Goal: Information Seeking & Learning: Find specific page/section

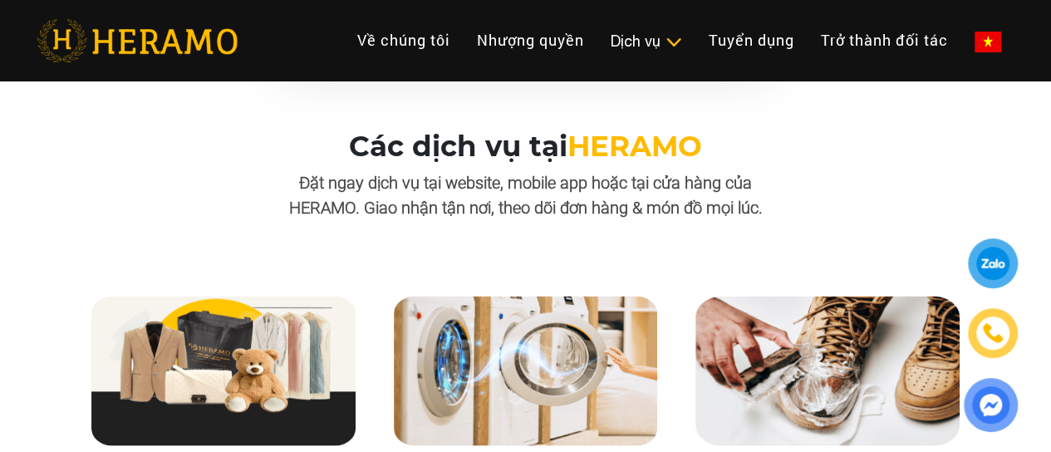
scroll to position [1450, 0]
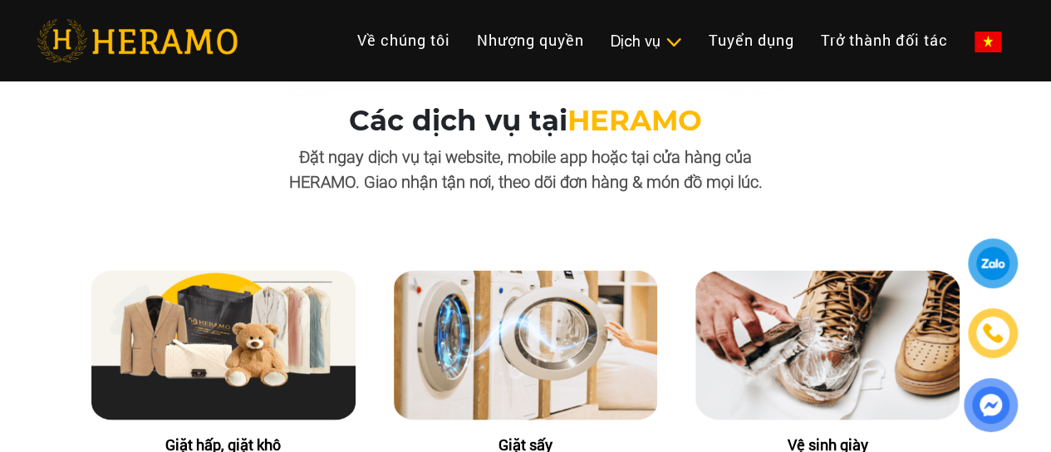
drag, startPoint x: 1055, startPoint y: 25, endPoint x: 1055, endPoint y: 89, distance: 64.0
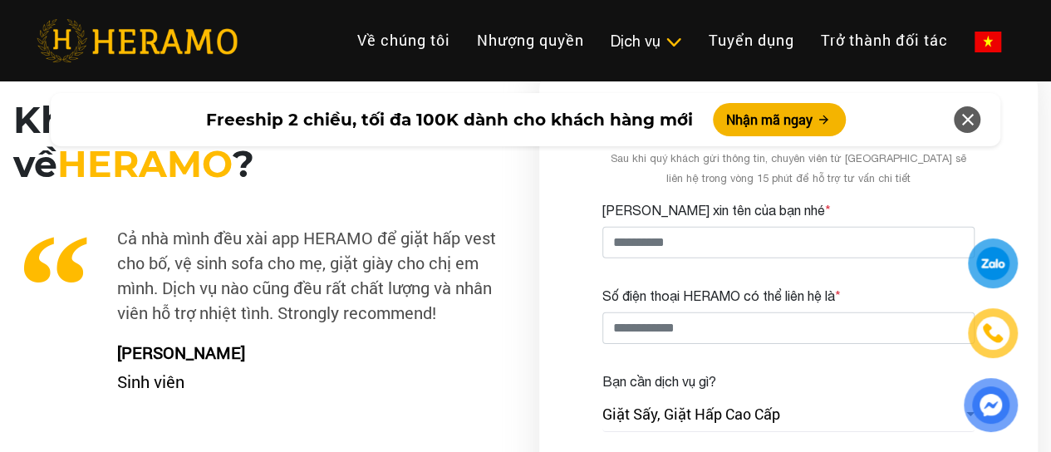
scroll to position [2432, 0]
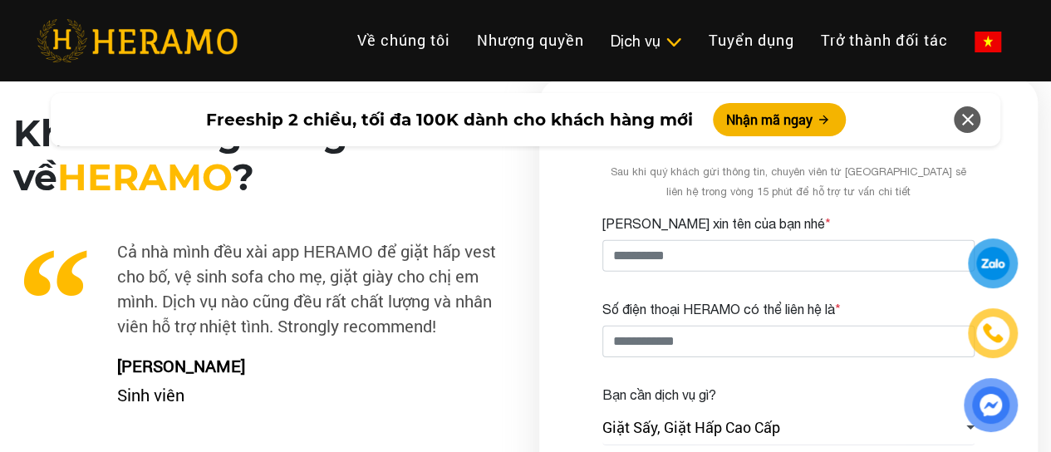
click at [967, 122] on icon at bounding box center [967, 120] width 20 height 30
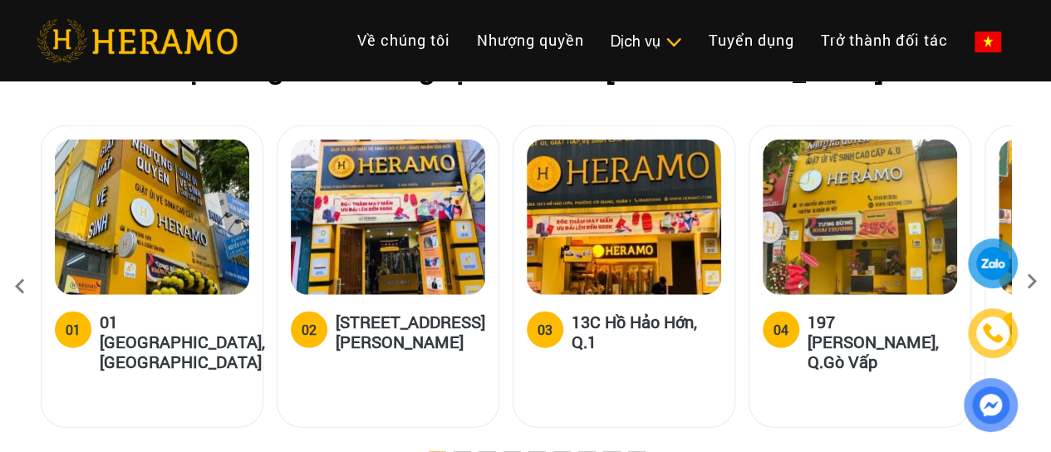
scroll to position [5048, 0]
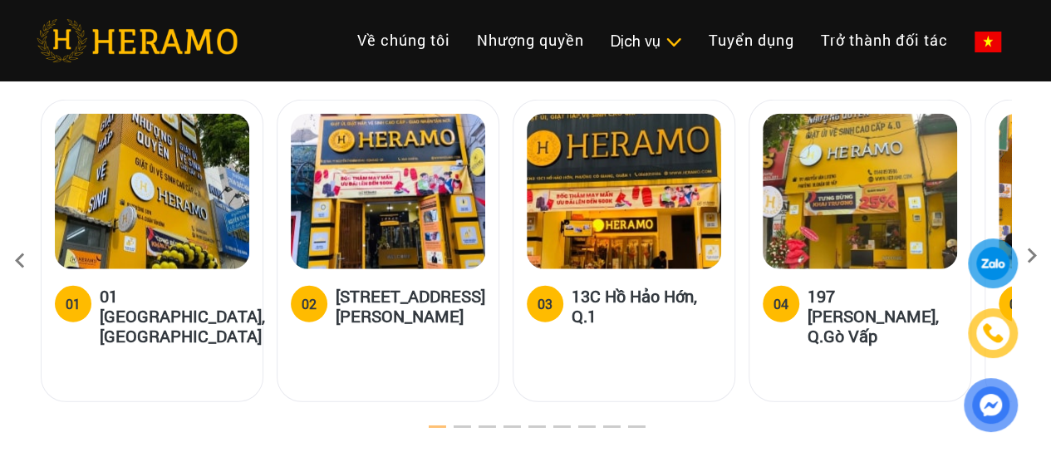
click at [1035, 256] on icon at bounding box center [1032, 261] width 30 height 11
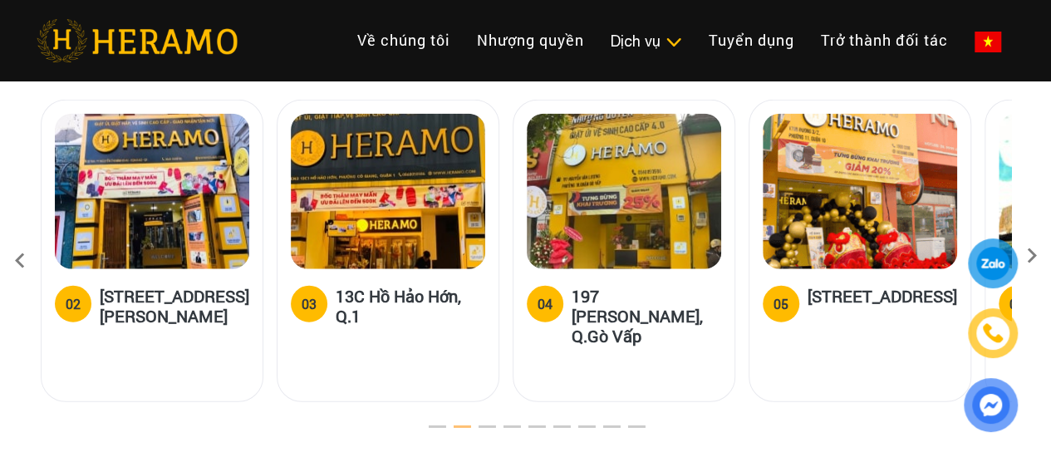
click at [1035, 256] on icon at bounding box center [1032, 261] width 30 height 11
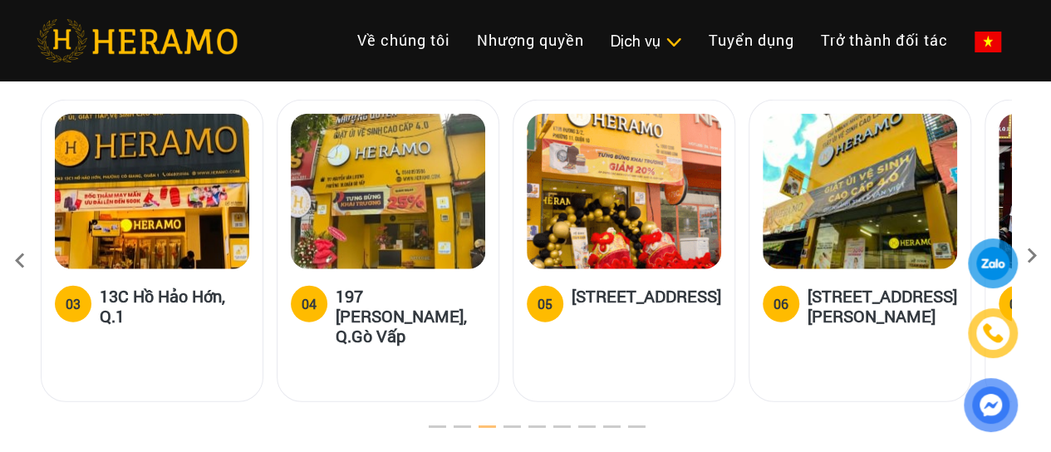
click at [1035, 256] on icon at bounding box center [1032, 261] width 30 height 11
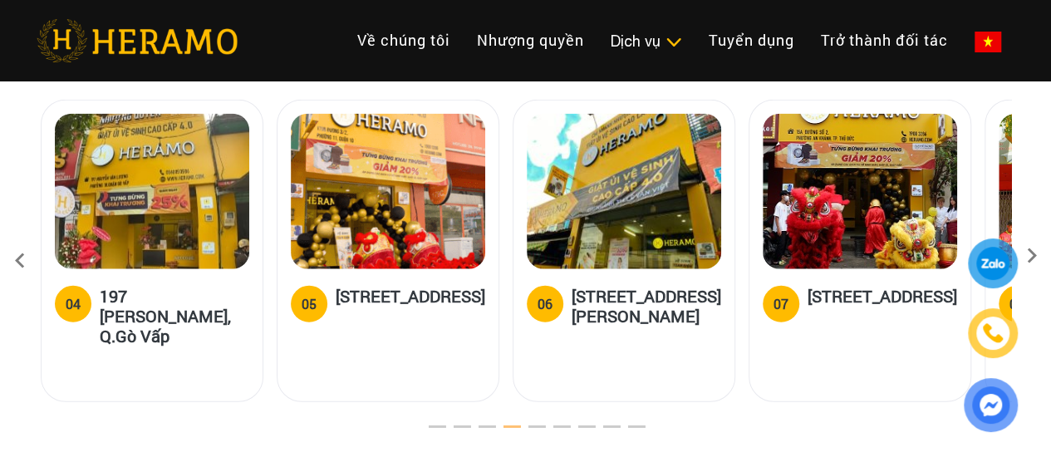
click at [1035, 256] on icon at bounding box center [1032, 261] width 30 height 11
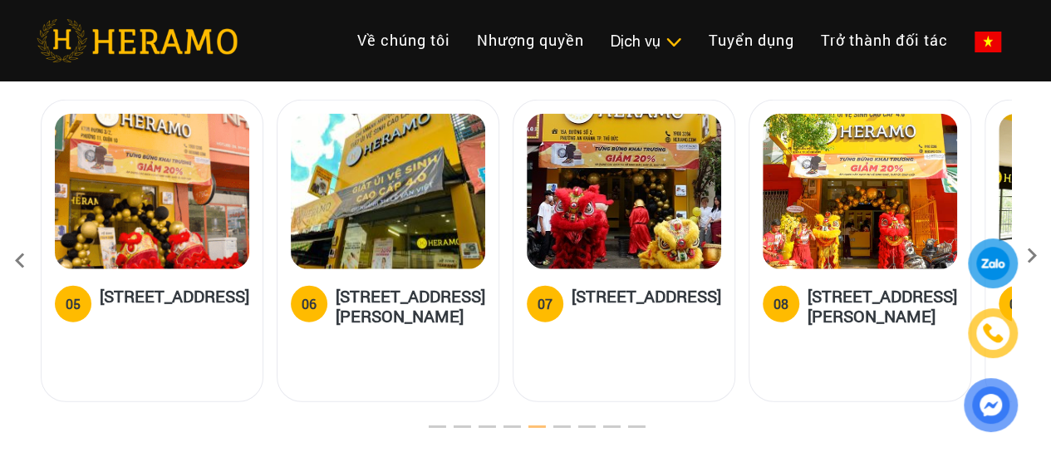
click at [1035, 256] on icon at bounding box center [1032, 261] width 30 height 11
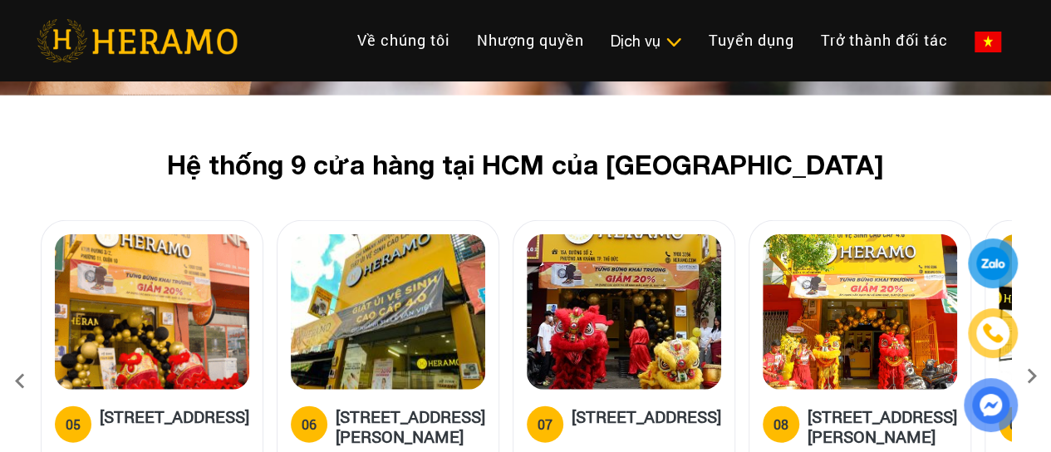
click at [1027, 327] on div at bounding box center [991, 335] width 81 height 194
click at [1032, 376] on icon at bounding box center [1032, 381] width 30 height 11
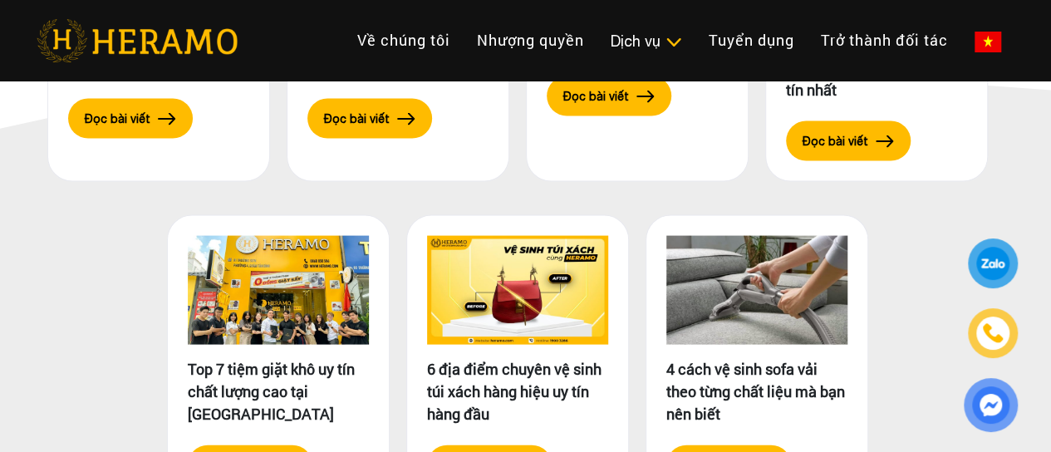
scroll to position [7797, 0]
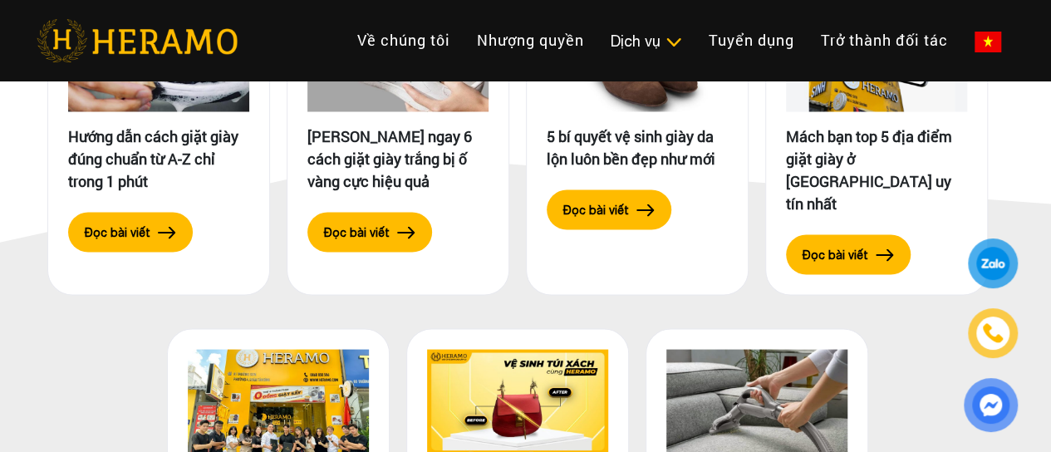
click at [50, 361] on div "Hướng dẫn cách giặt giày đúng chuẩn từ A-Z chỉ trong 1 phút Đọc bài viết Lưu ng…" at bounding box center [525, 300] width 997 height 671
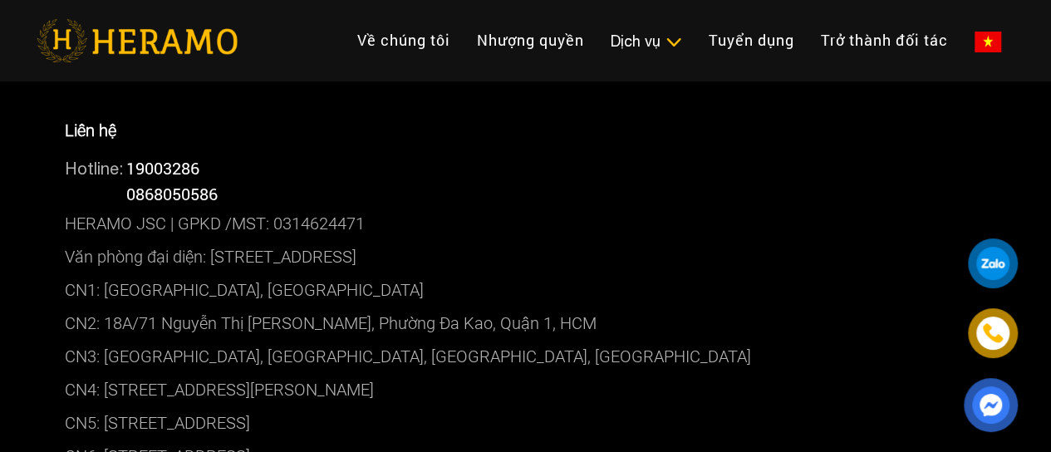
scroll to position [8475, 0]
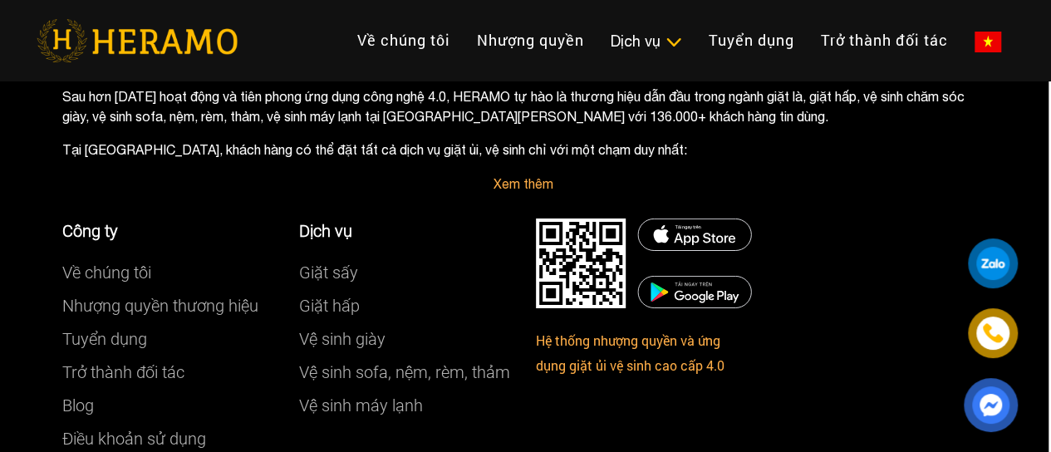
scroll to position [9080, 2]
click at [93, 430] on link "Điều khoản sử dụng" at bounding box center [134, 440] width 144 height 20
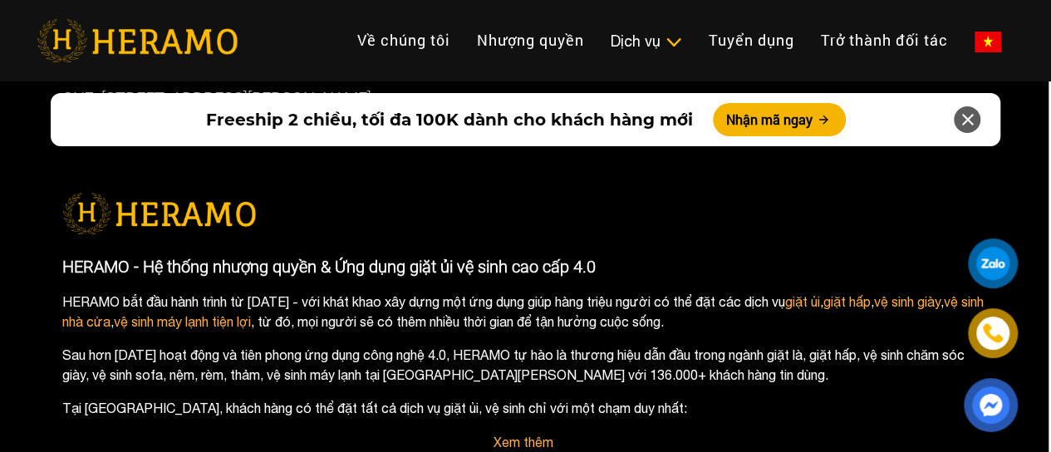
scroll to position [8822, 2]
click at [974, 120] on icon at bounding box center [967, 120] width 20 height 30
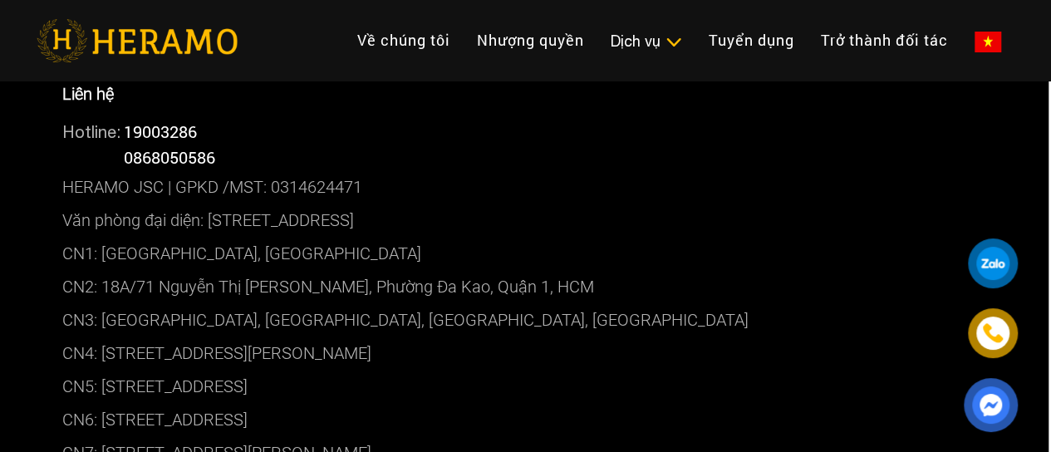
click at [106, 403] on p "CN6: [STREET_ADDRESS]" at bounding box center [523, 419] width 922 height 33
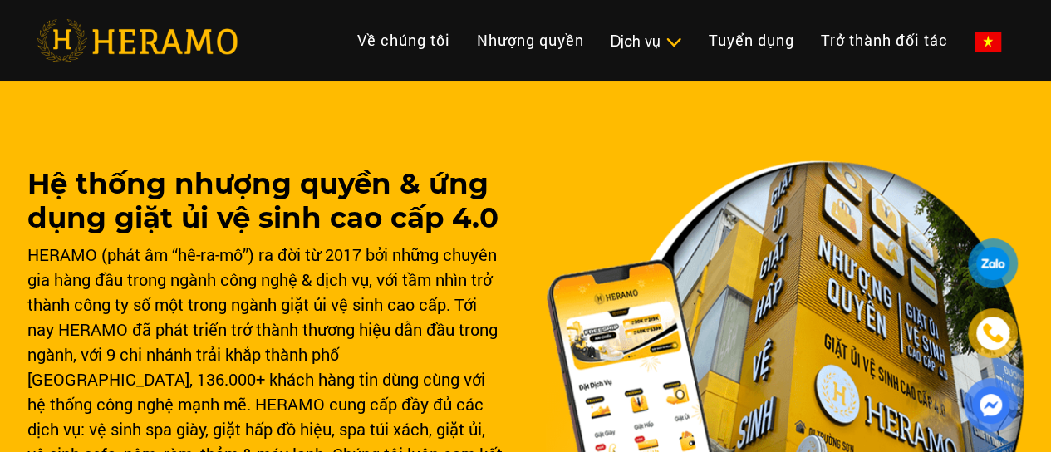
scroll to position [156, 0]
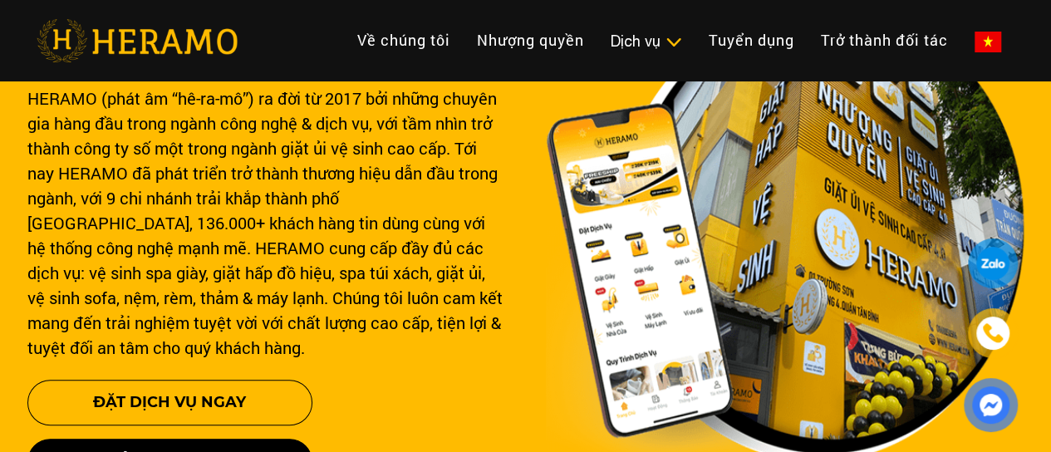
click at [125, 256] on div "Hệ thống nhượng quyền & ứng dụng giặt ủi vệ sinh cao cấp 4.0 HERAMO (phát âm “h…" at bounding box center [266, 314] width 479 height 606
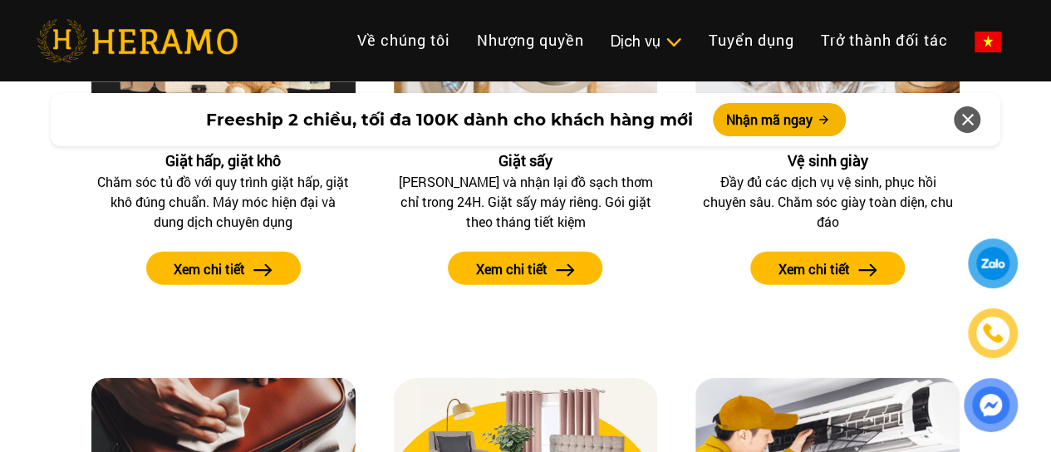
scroll to position [1758, 0]
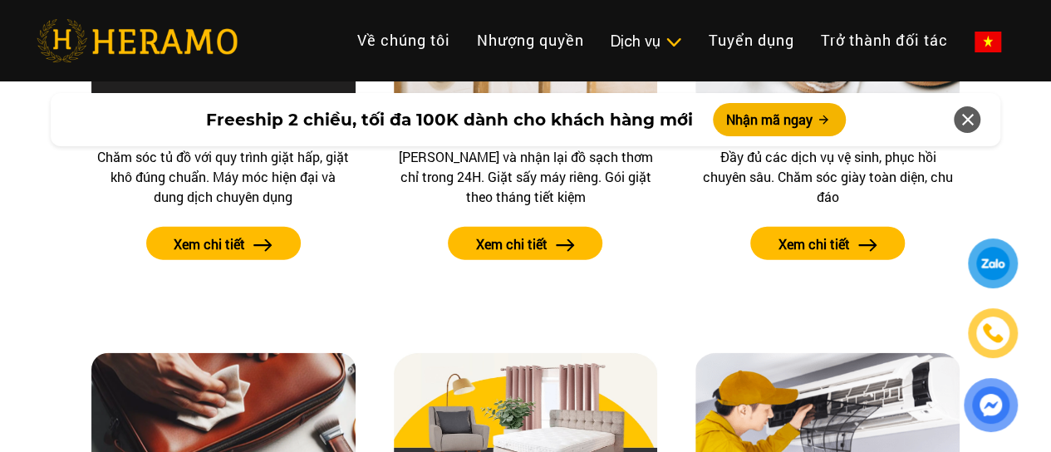
click at [961, 120] on icon at bounding box center [967, 120] width 20 height 30
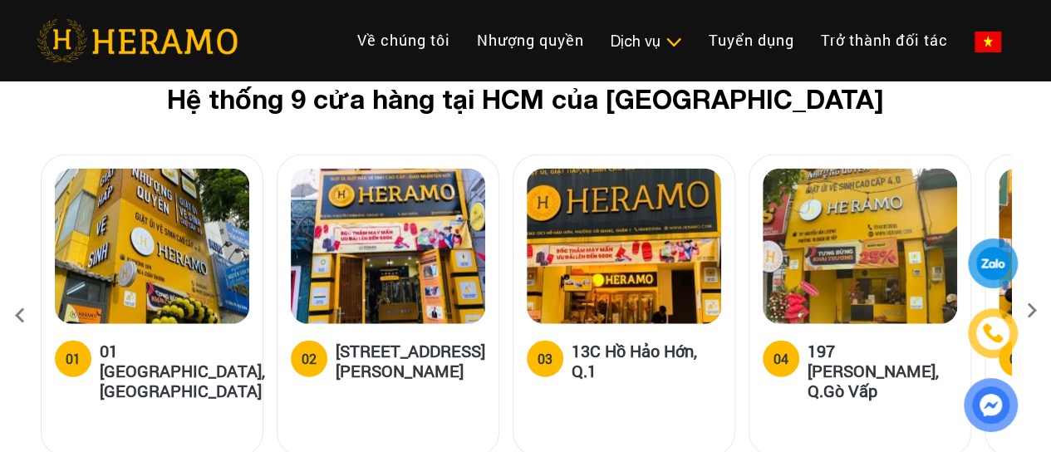
scroll to position [4992, 0]
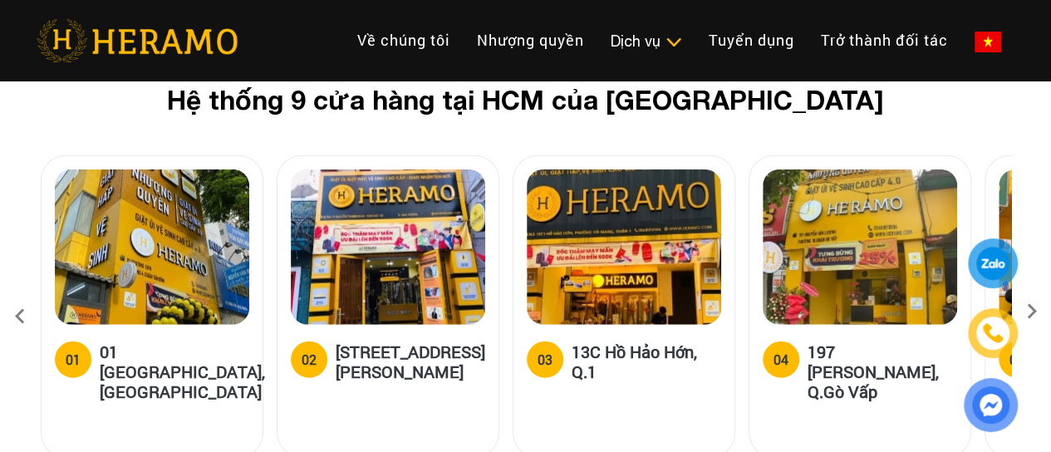
drag, startPoint x: 172, startPoint y: 209, endPoint x: 266, endPoint y: 126, distance: 124.8
click at [266, 155] on div "01 [GEOGRAPHIC_DATA], [GEOGRAPHIC_DATA]" at bounding box center [159, 306] width 236 height 302
